Goal: Task Accomplishment & Management: Use online tool/utility

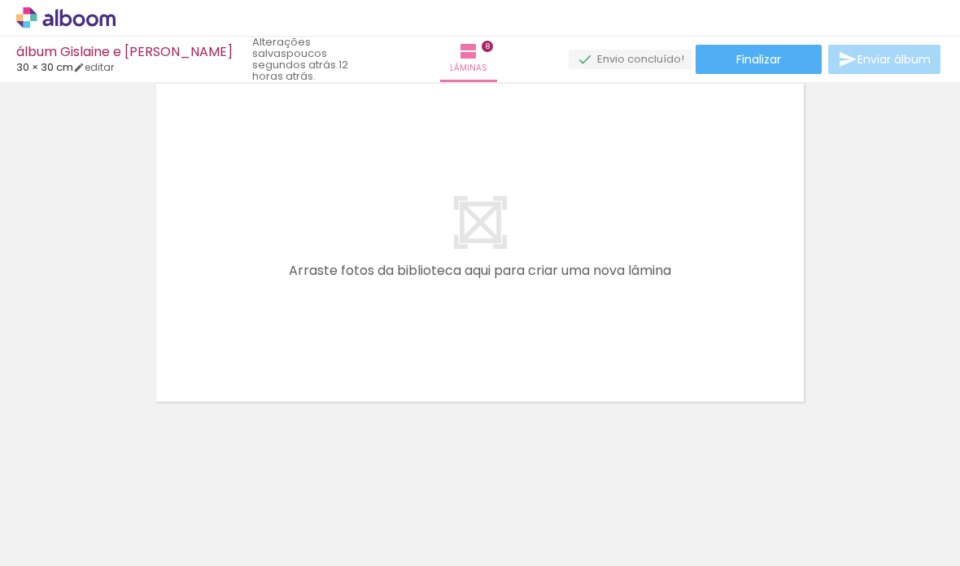
scroll to position [0, 198]
click at [138, 564] on iron-horizontal-list at bounding box center [122, 515] width 33 height 102
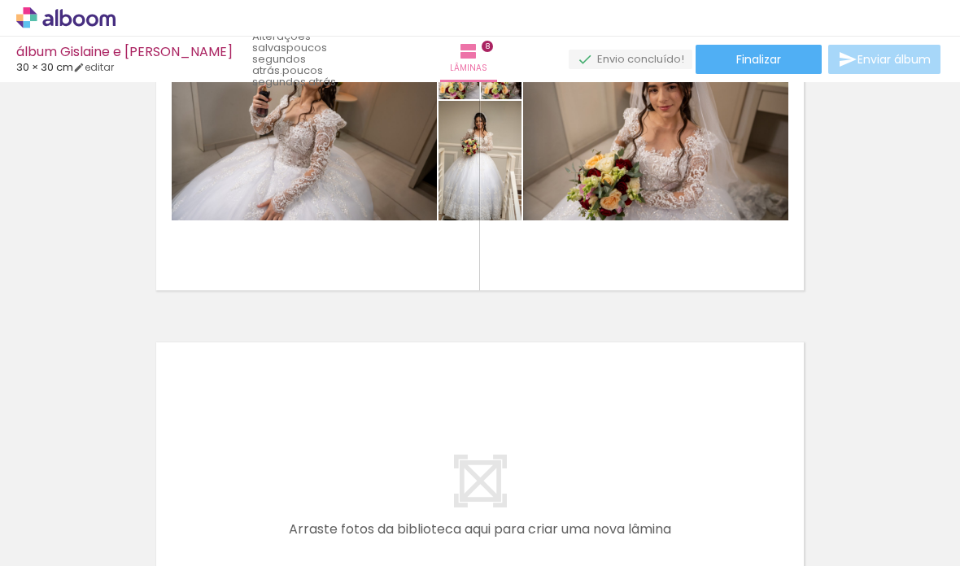
scroll to position [3126, 0]
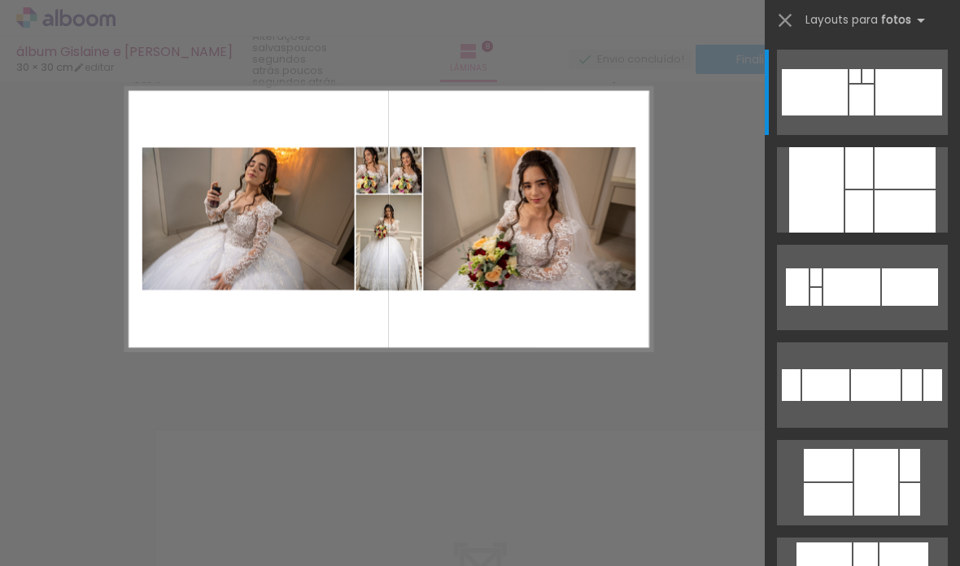
scroll to position [2981, 0]
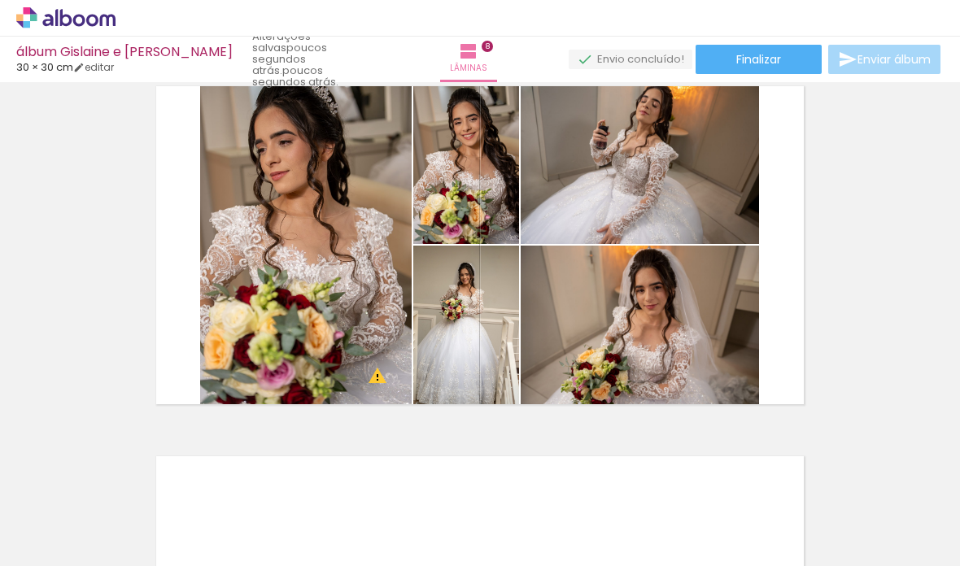
scroll to position [3009, 0]
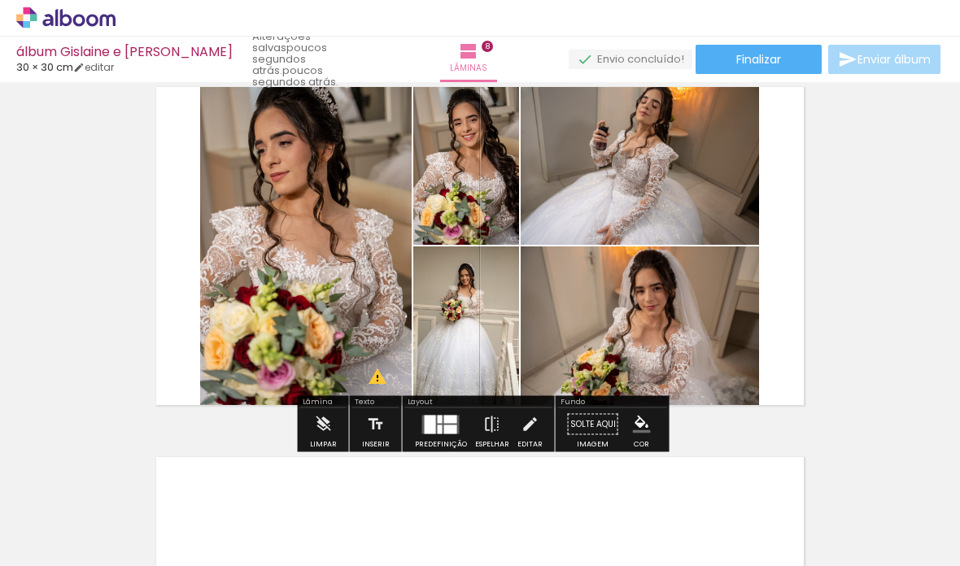
click at [674, 245] on div at bounding box center [640, 163] width 246 height 164
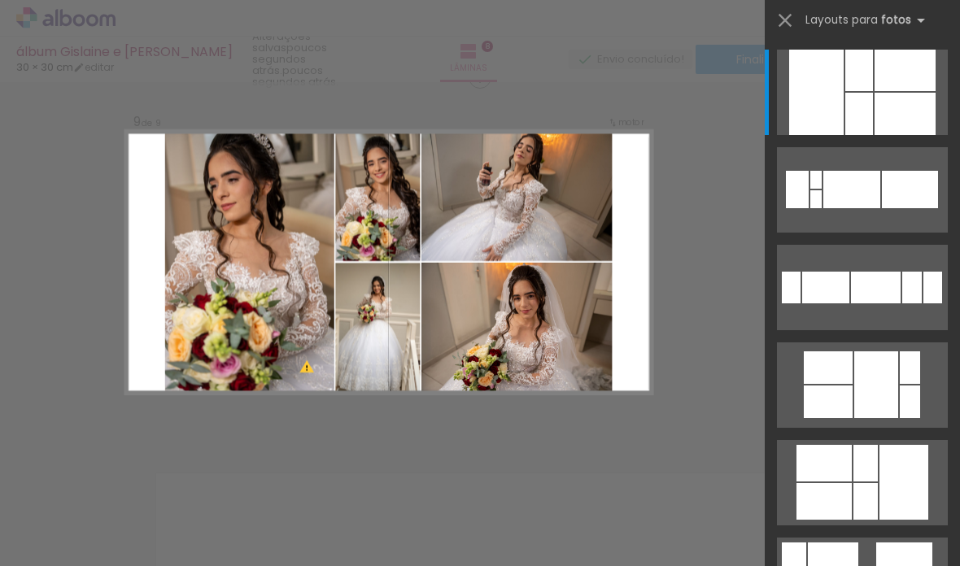
scroll to position [2981, 0]
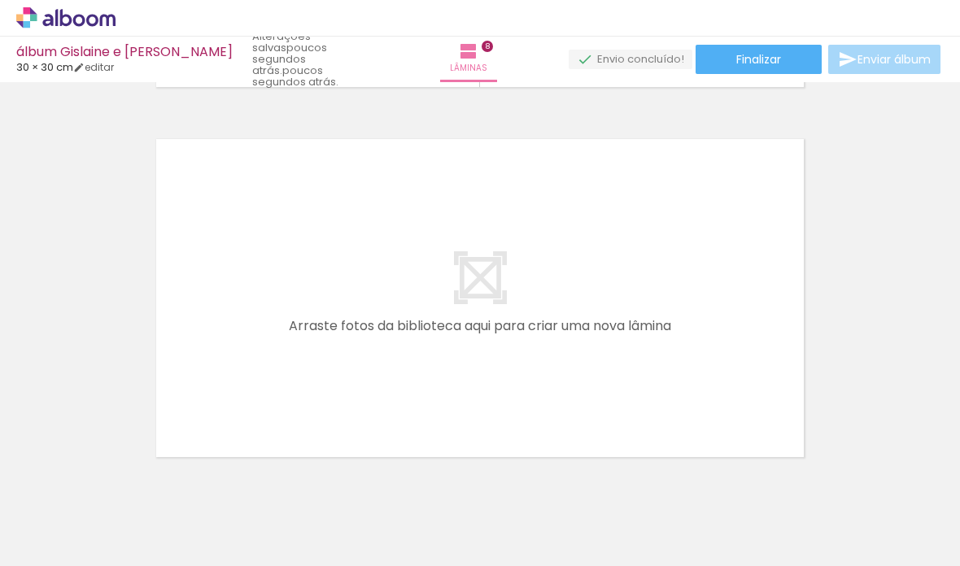
scroll to position [0, 2040]
click at [774, 556] on quentale-thumb at bounding box center [769, 511] width 91 height 94
click at [941, 554] on quentale-thumb at bounding box center [935, 511] width 91 height 94
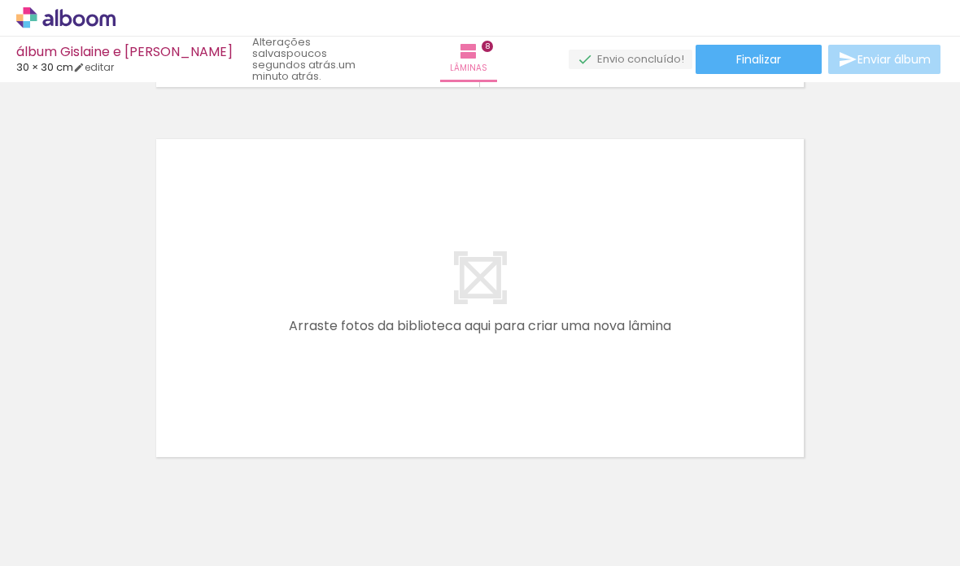
scroll to position [0, 5125]
click at [283, 565] on html "link( href="../../bower_components/polymer/polymer.html" rel="import" ) picture…" at bounding box center [480, 283] width 960 height 566
click at [138, 560] on iron-horizontal-list at bounding box center [122, 515] width 33 height 102
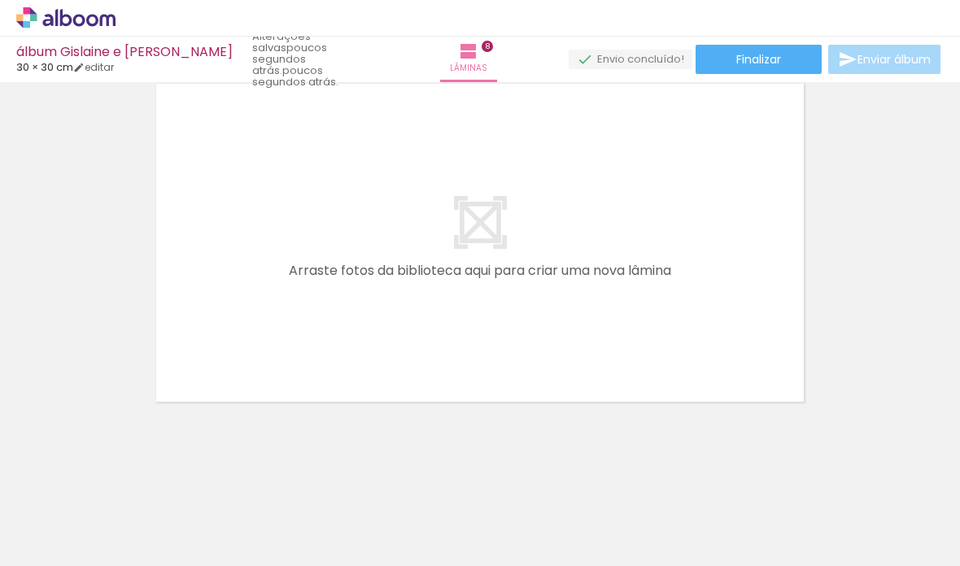
scroll to position [3752, 0]
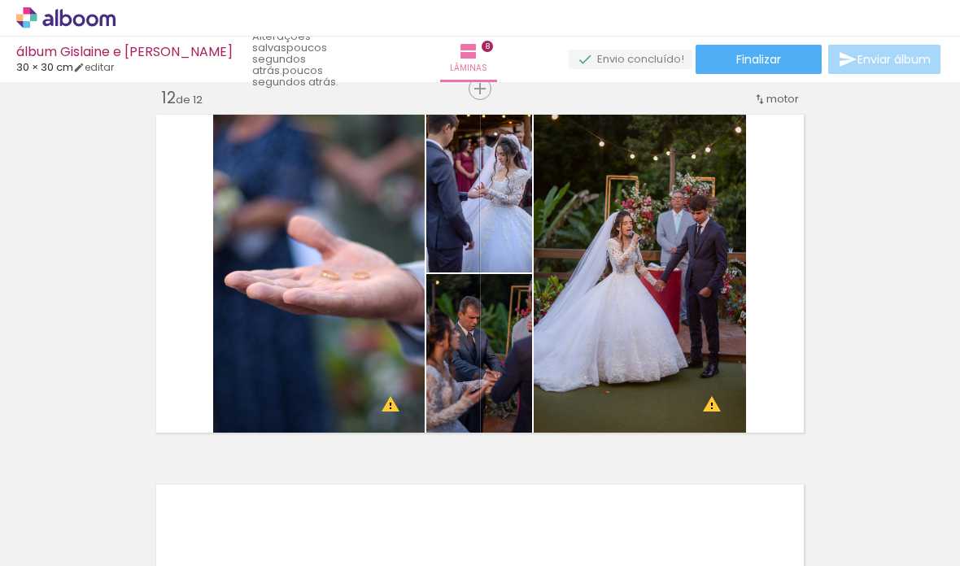
scroll to position [0, 6431]
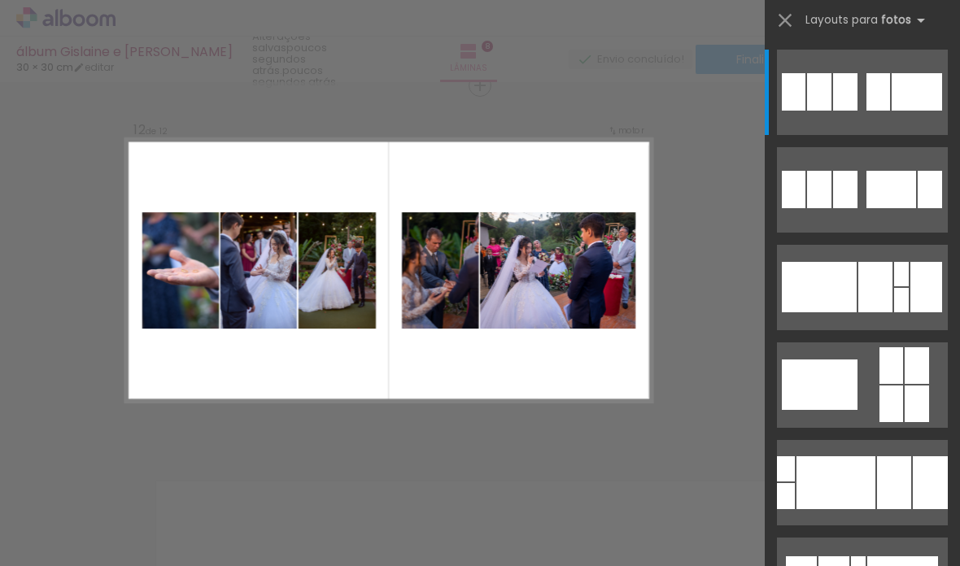
scroll to position [4092, 0]
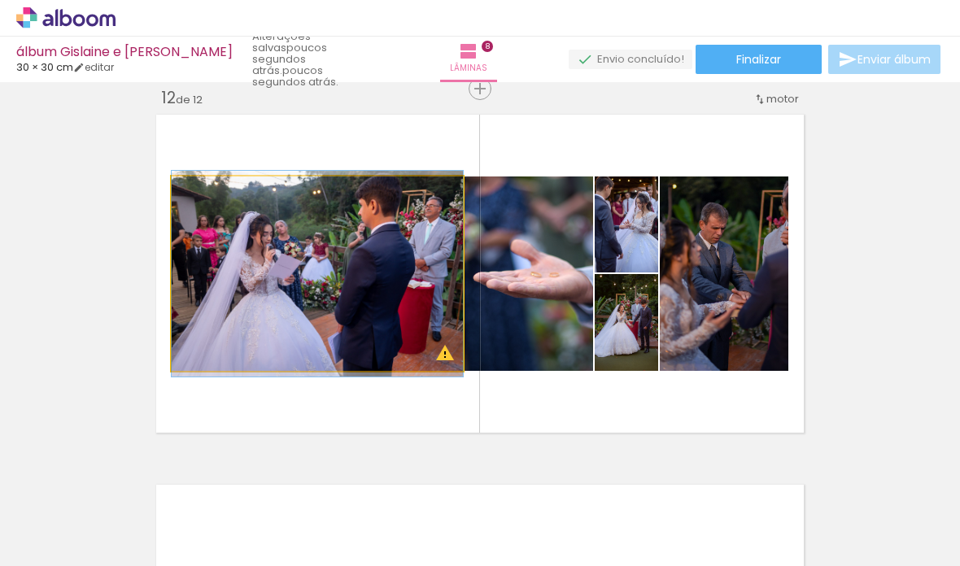
click at [439, 358] on iron-icon at bounding box center [445, 353] width 20 height 20
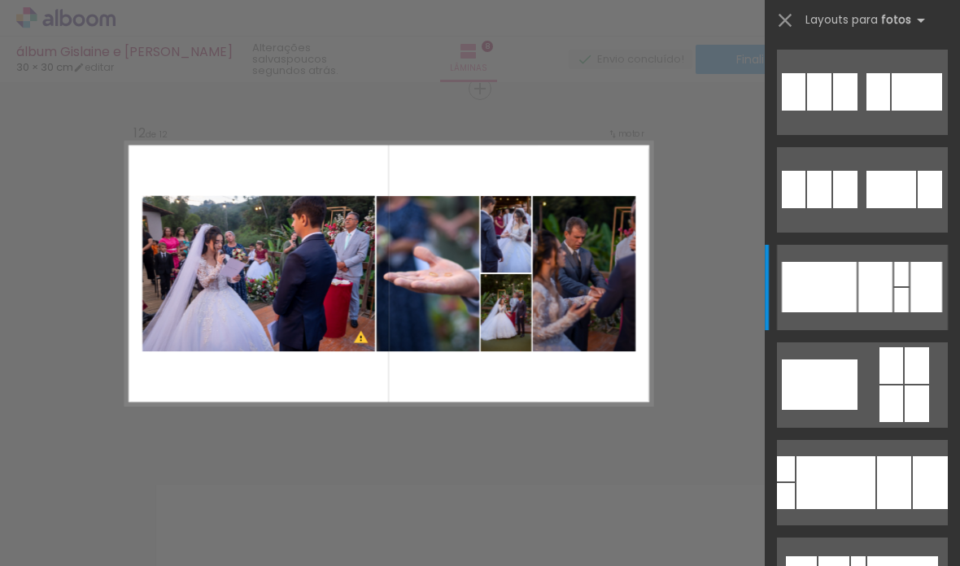
scroll to position [195, 0]
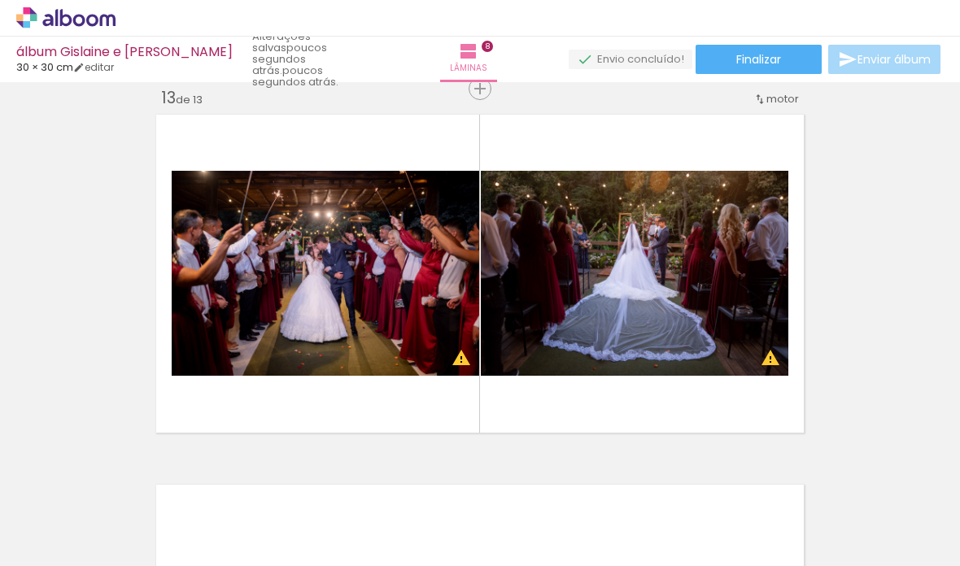
scroll to position [0, 5178]
